Goal: Check status

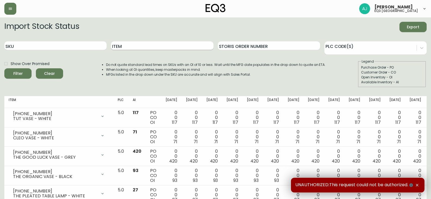
click at [144, 45] on input "Item" at bounding box center [162, 45] width 102 height 9
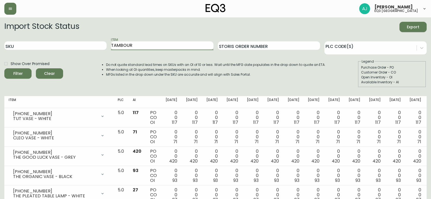
type input "TAMBOUR"
click at [141, 47] on input "TAMBOUR" at bounding box center [162, 45] width 102 height 9
click at [4, 68] on button "Filter" at bounding box center [17, 73] width 27 height 10
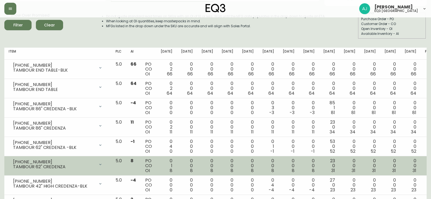
scroll to position [76, 0]
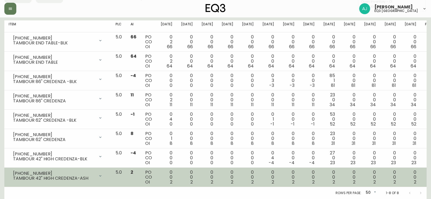
click at [175, 170] on td "0 0 2" at bounding box center [166, 177] width 20 height 19
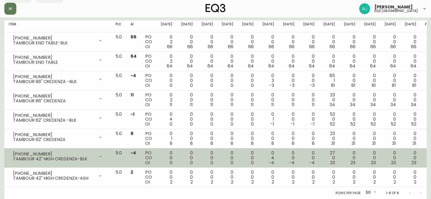
click at [330, 159] on span "23" at bounding box center [332, 162] width 5 height 6
click at [103, 156] on icon at bounding box center [100, 156] width 4 height 4
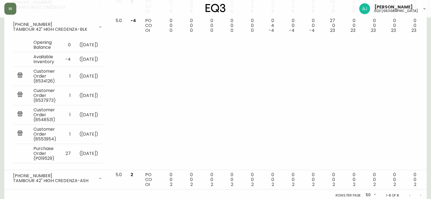
scroll to position [218, 0]
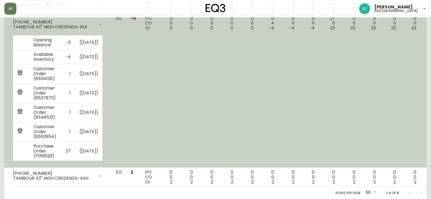
click at [156, 107] on td "PO CO OI" at bounding box center [149, 91] width 16 height 154
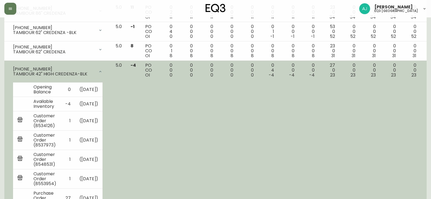
scroll to position [190, 0]
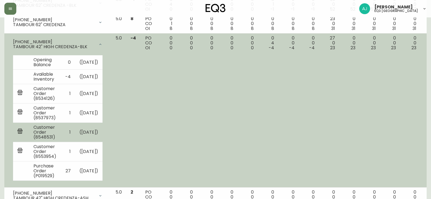
click at [36, 142] on td "Customer Order (8548531)" at bounding box center [45, 131] width 32 height 19
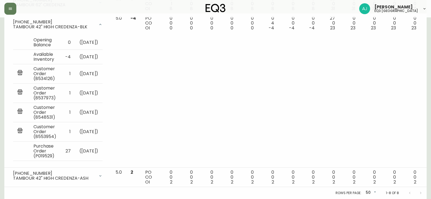
scroll to position [220, 0]
